Goal: Task Accomplishment & Management: Manage account settings

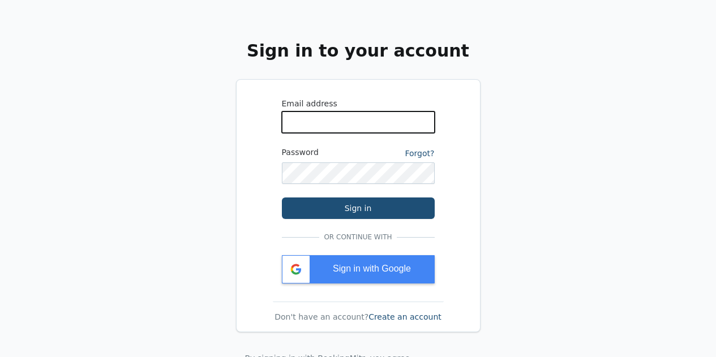
click at [325, 118] on input "WhatsApp Phone Number" at bounding box center [358, 121] width 153 height 21
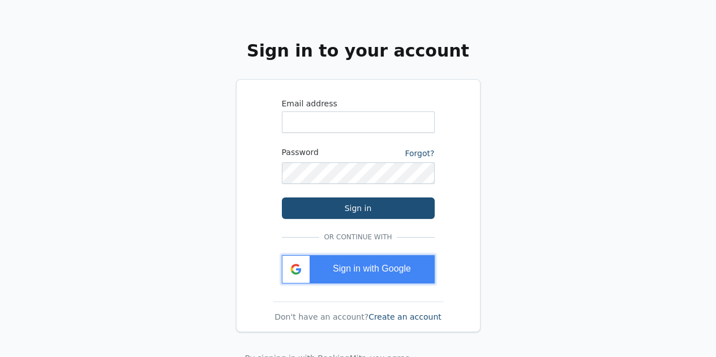
click at [345, 272] on span "Sign in with Google" at bounding box center [372, 269] width 78 height 10
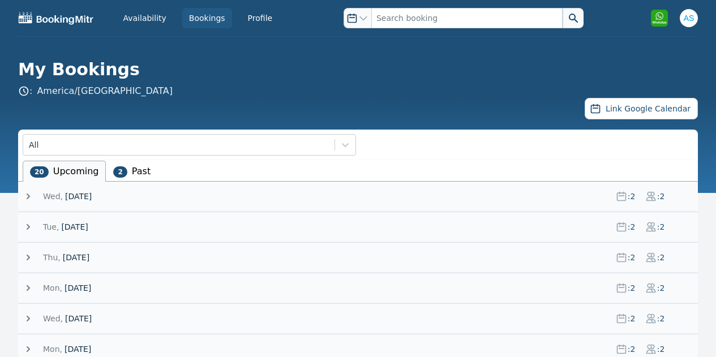
click at [123, 179] on li "2 Past" at bounding box center [132, 171] width 52 height 21
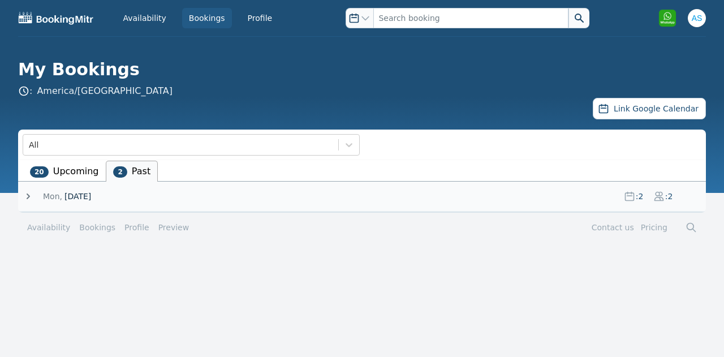
click at [63, 169] on li "20 Upcoming" at bounding box center [64, 171] width 83 height 21
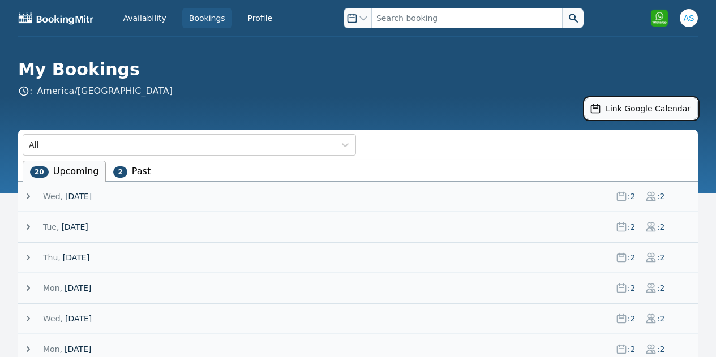
click at [656, 109] on button "Link Google Calendar" at bounding box center [640, 108] width 113 height 21
click at [117, 170] on span "2" at bounding box center [120, 171] width 14 height 11
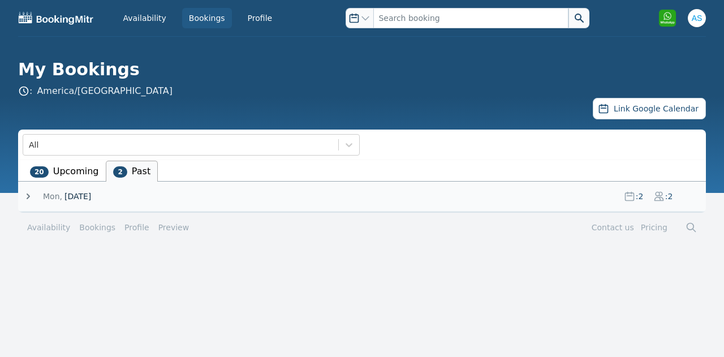
click at [645, 200] on span ": 2" at bounding box center [658, 196] width 29 height 11
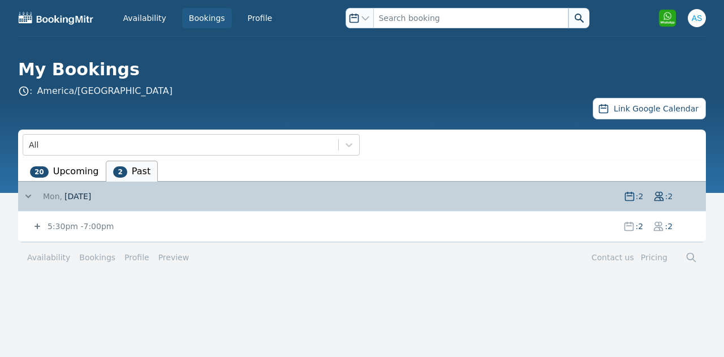
click at [636, 231] on span ": 2" at bounding box center [639, 226] width 9 height 11
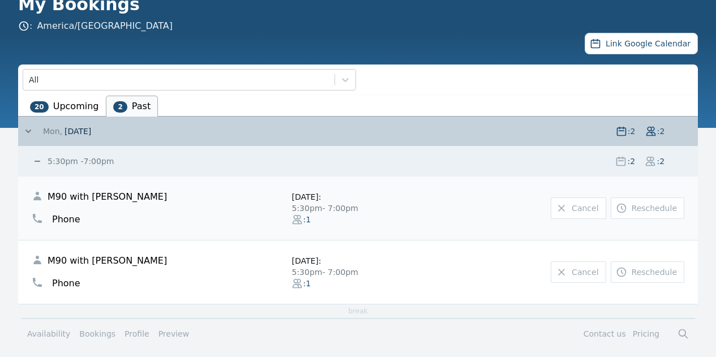
scroll to position [68, 0]
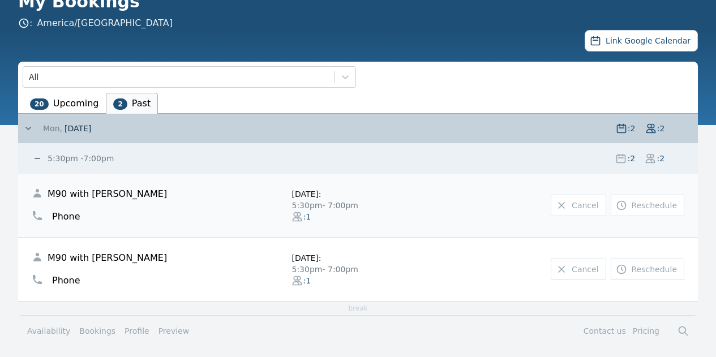
click at [70, 96] on li "20 Upcoming" at bounding box center [64, 103] width 83 height 21
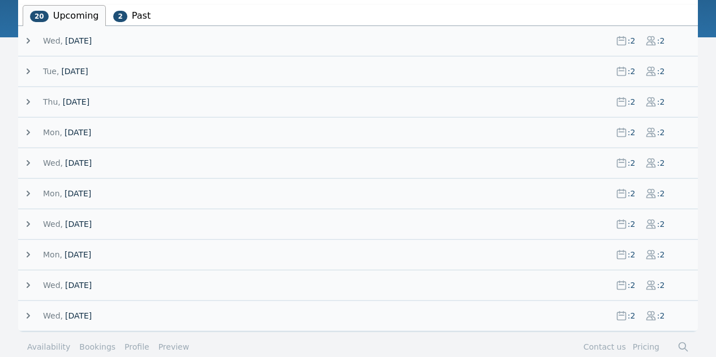
scroll to position [156, 0]
click at [627, 35] on span ": 2" at bounding box center [631, 40] width 9 height 11
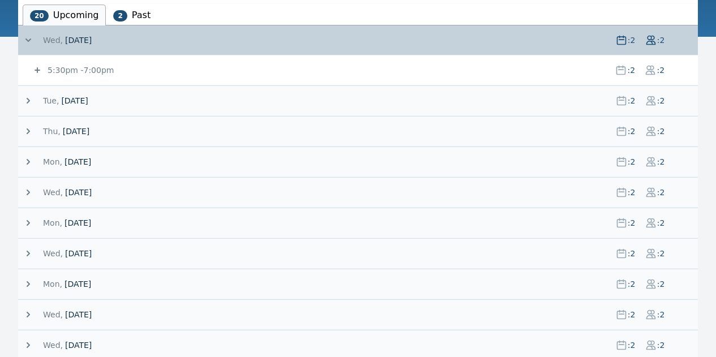
click at [627, 35] on span ": 2" at bounding box center [631, 40] width 9 height 11
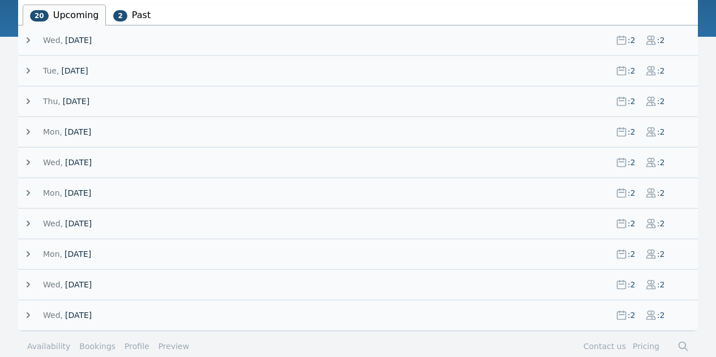
click at [627, 71] on span ": 2" at bounding box center [631, 70] width 9 height 11
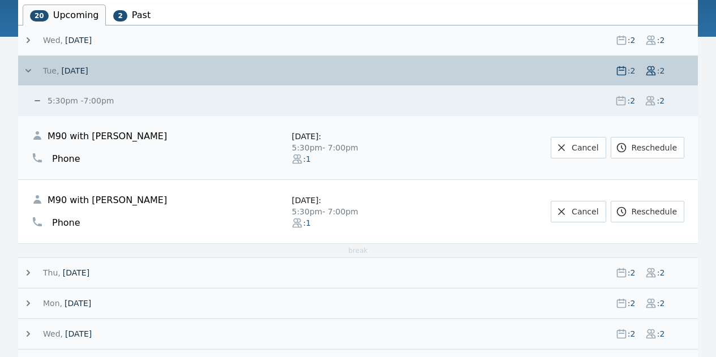
click at [625, 72] on icon at bounding box center [621, 71] width 8 height 8
